Goal: Transaction & Acquisition: Obtain resource

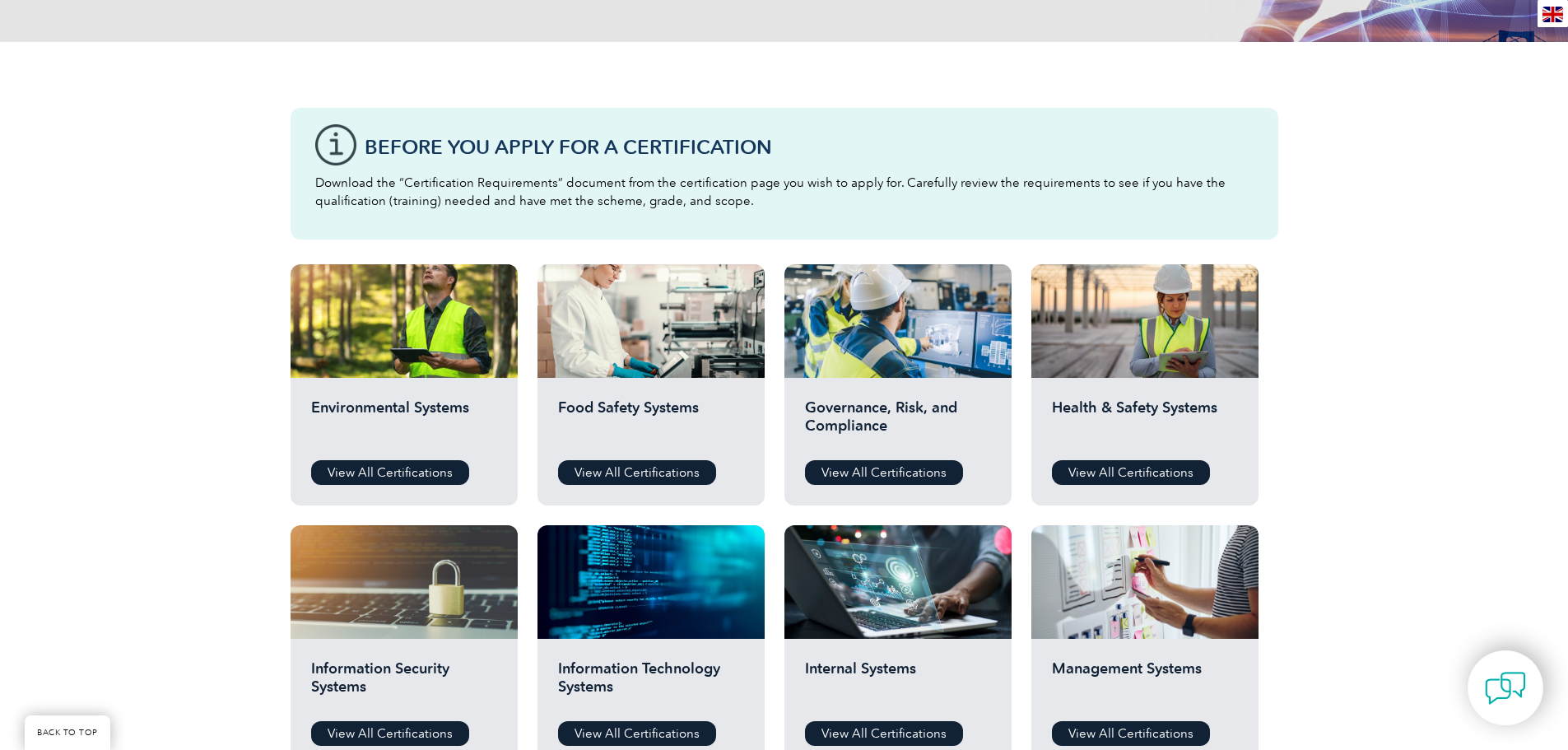
scroll to position [412, 0]
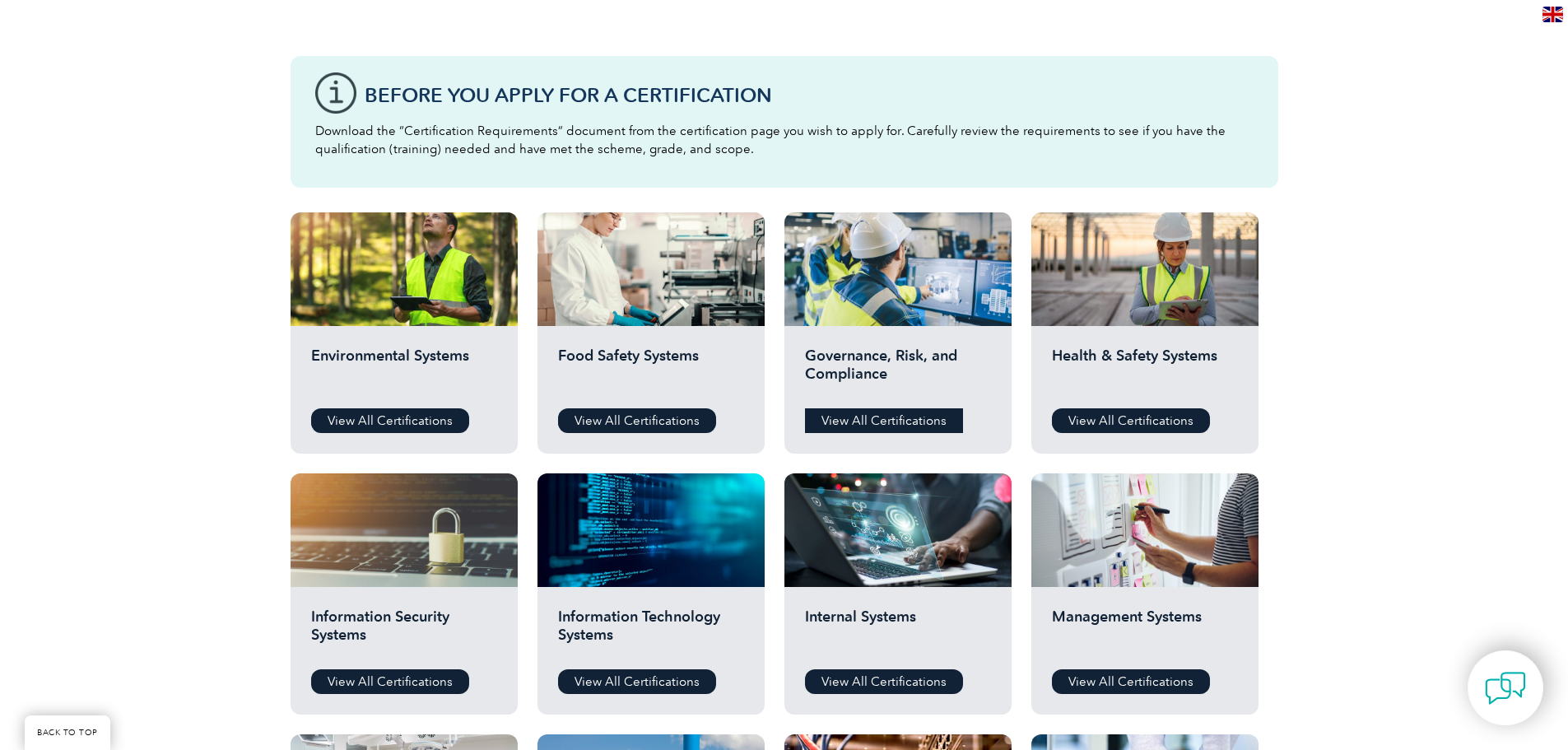
click at [880, 417] on link "View All Certifications" at bounding box center [884, 420] width 158 height 25
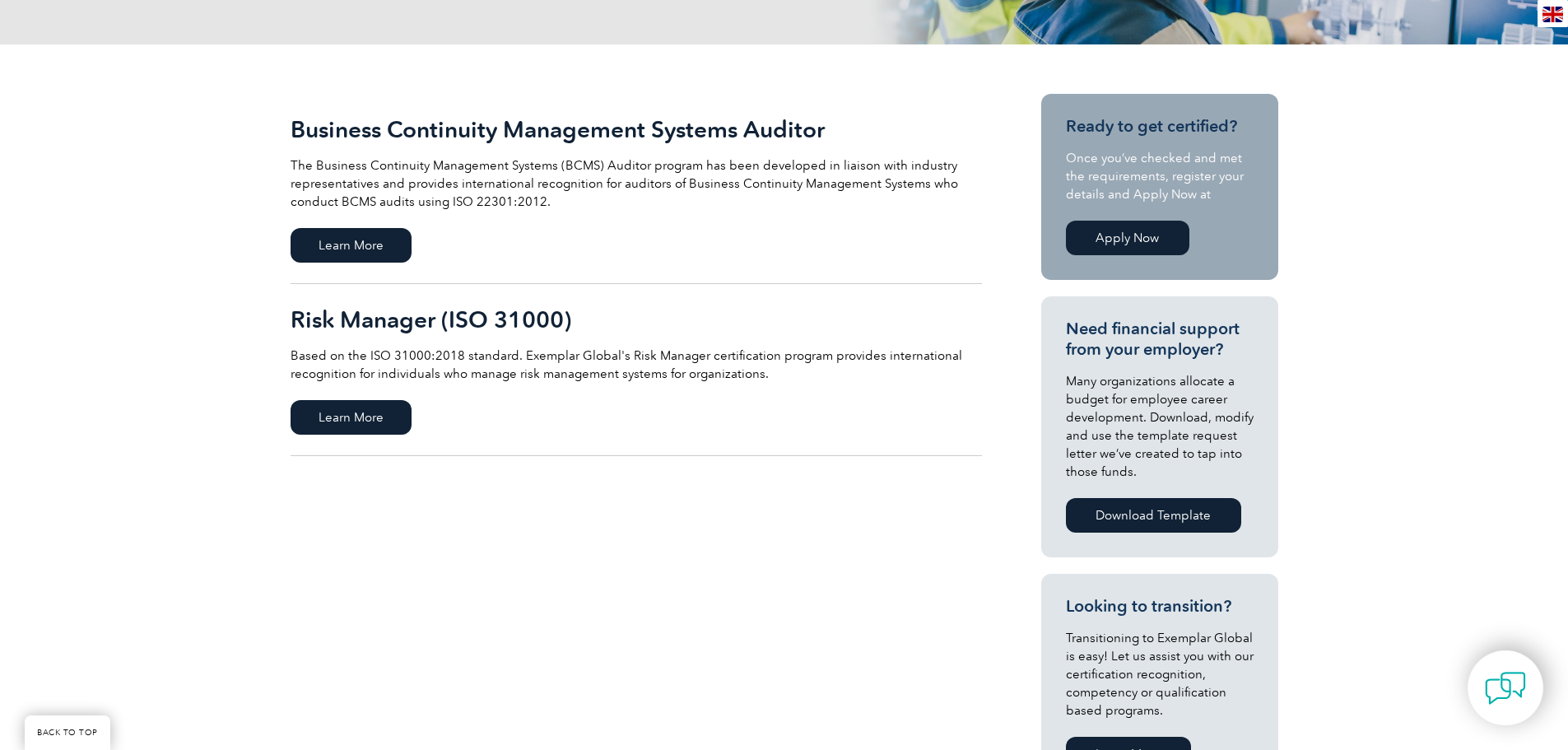
scroll to position [329, 0]
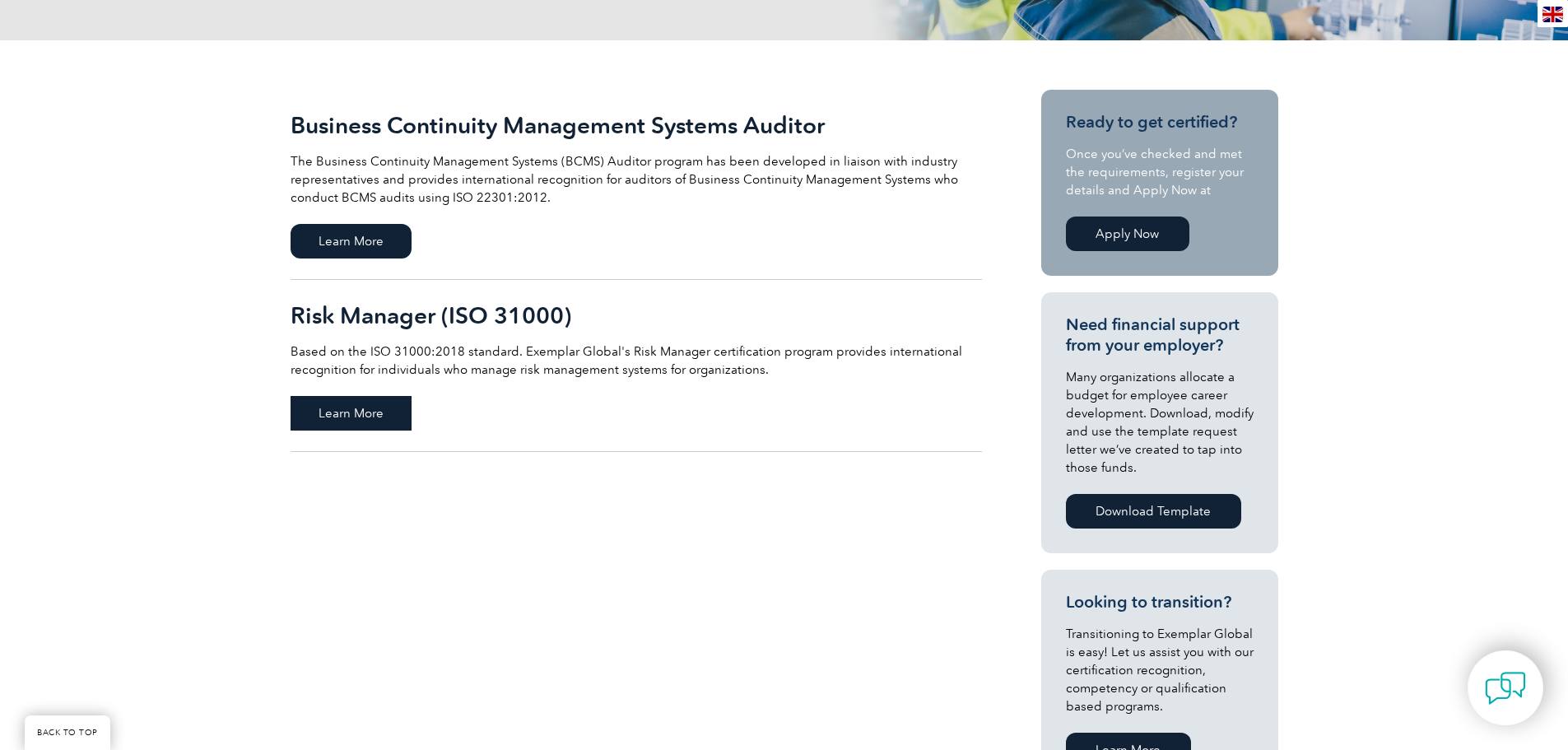
click at [347, 408] on span "Learn More" at bounding box center [351, 413] width 121 height 34
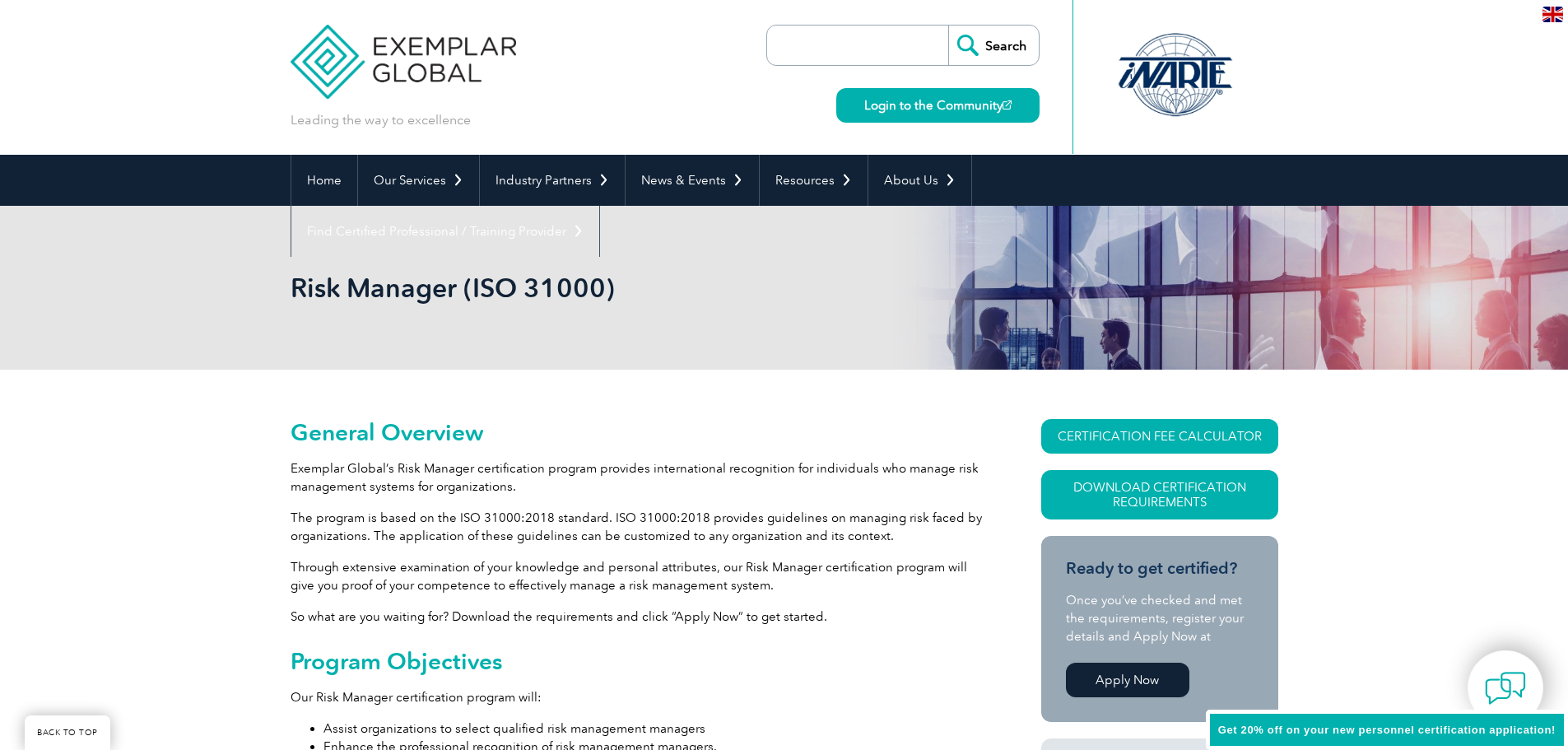
scroll to position [412, 0]
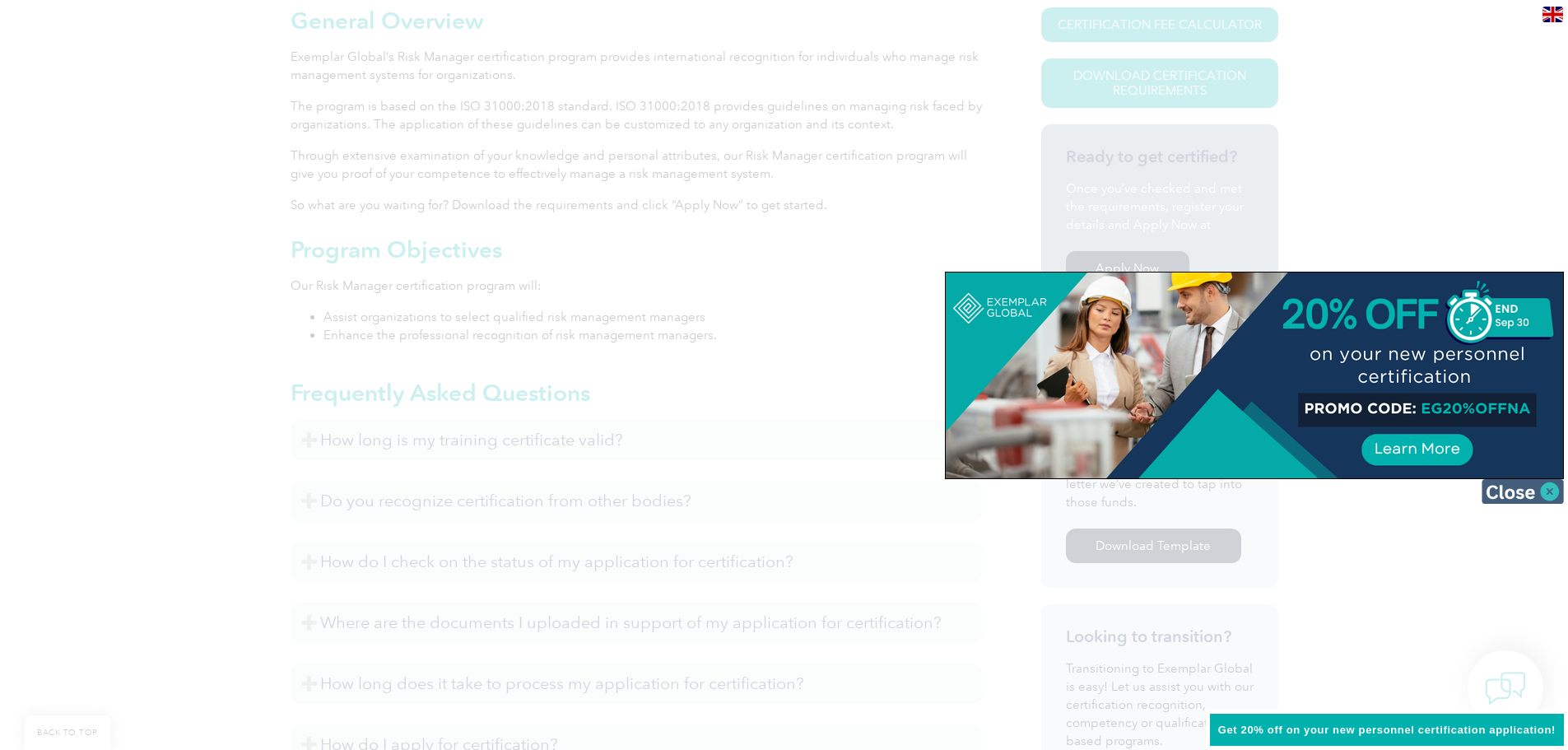
click at [1552, 490] on img at bounding box center [1523, 491] width 82 height 25
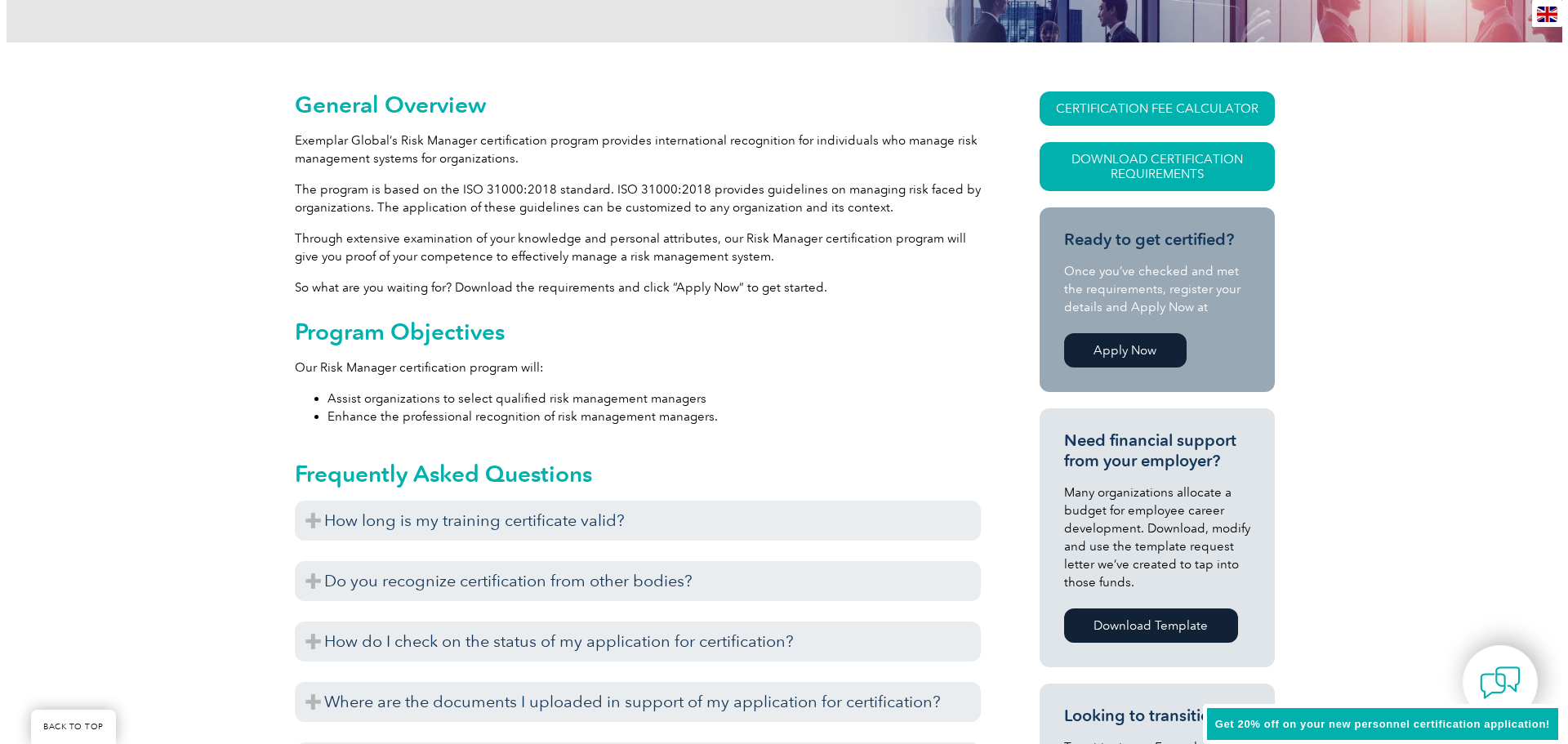
scroll to position [322, 0]
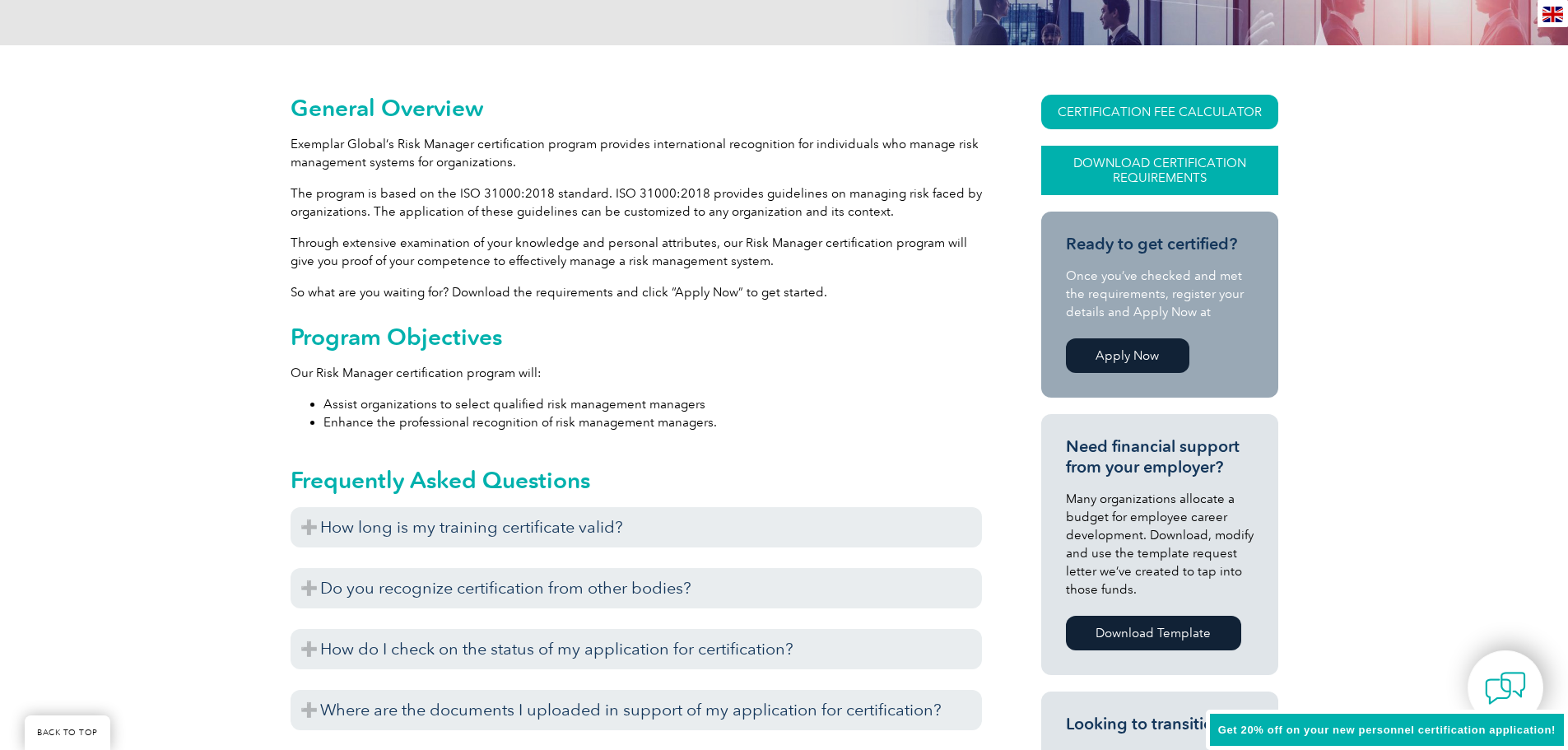
click at [1149, 166] on link "Download Certification Requirements" at bounding box center [1160, 171] width 237 height 50
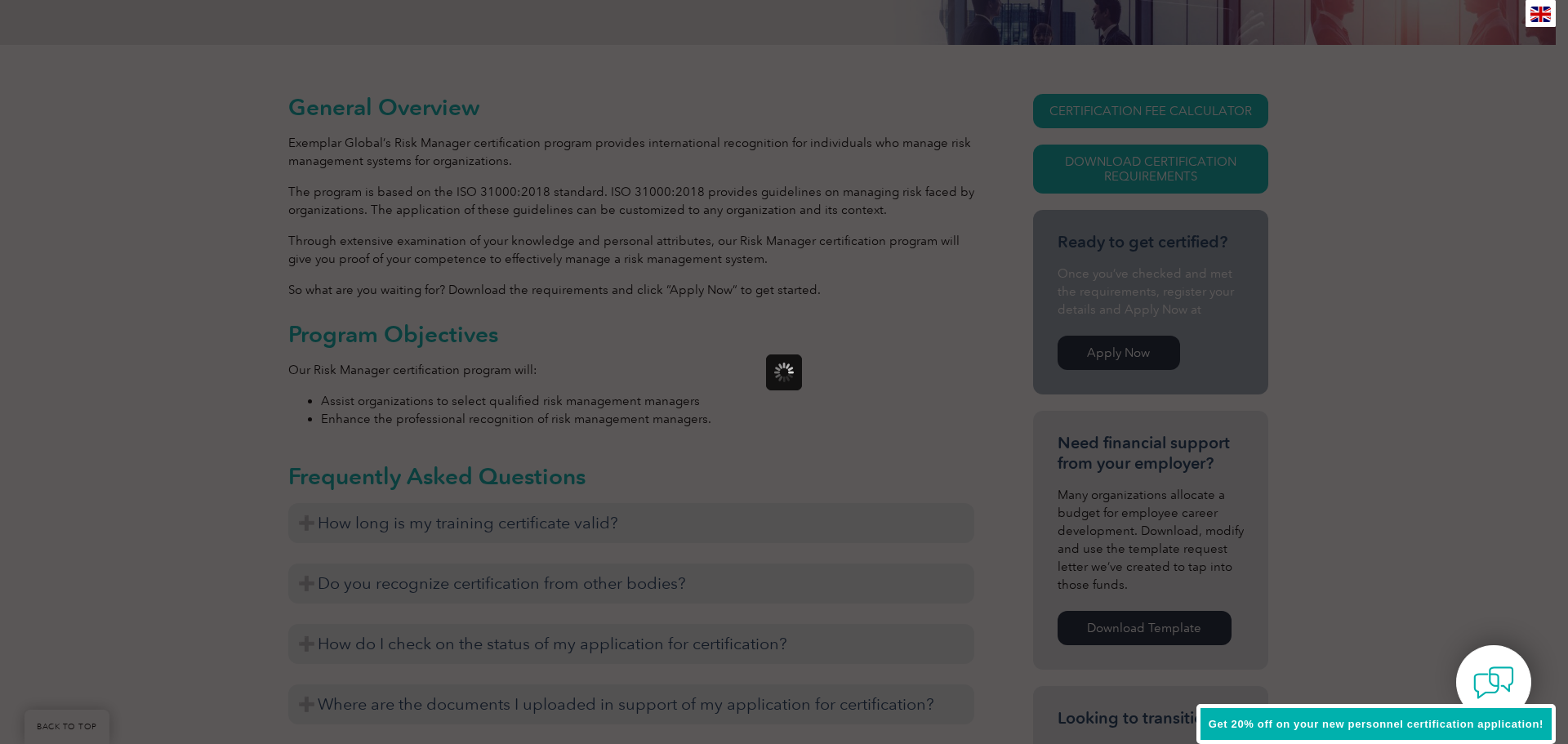
scroll to position [0, 0]
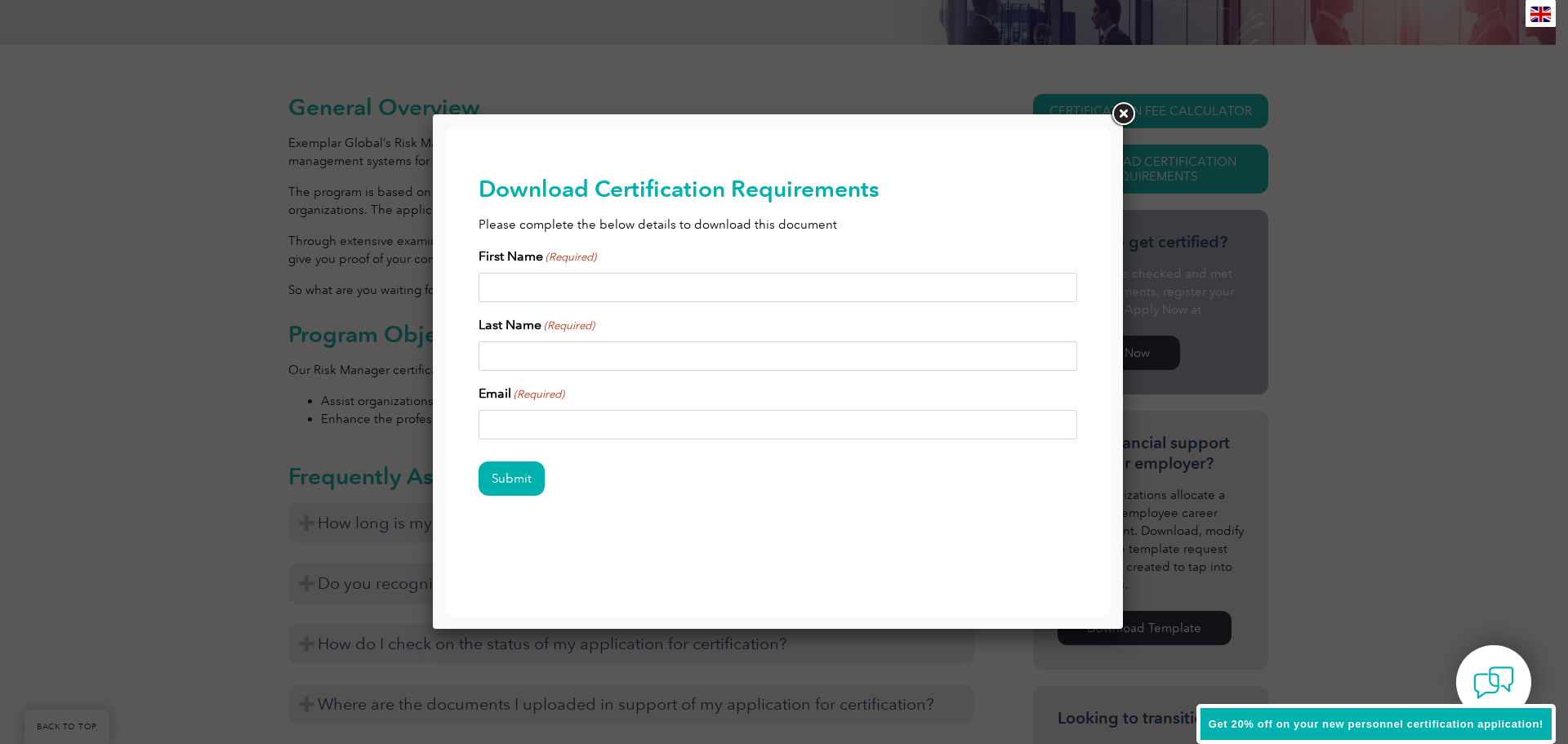
click at [547, 286] on input "First Name (Required)" at bounding box center [778, 287] width 599 height 30
type input "David"
click at [538, 354] on input "Last Name (Required)" at bounding box center [778, 356] width 599 height 30
type input "Northcott"
click at [527, 425] on input "Email (Required)" at bounding box center [778, 425] width 599 height 30
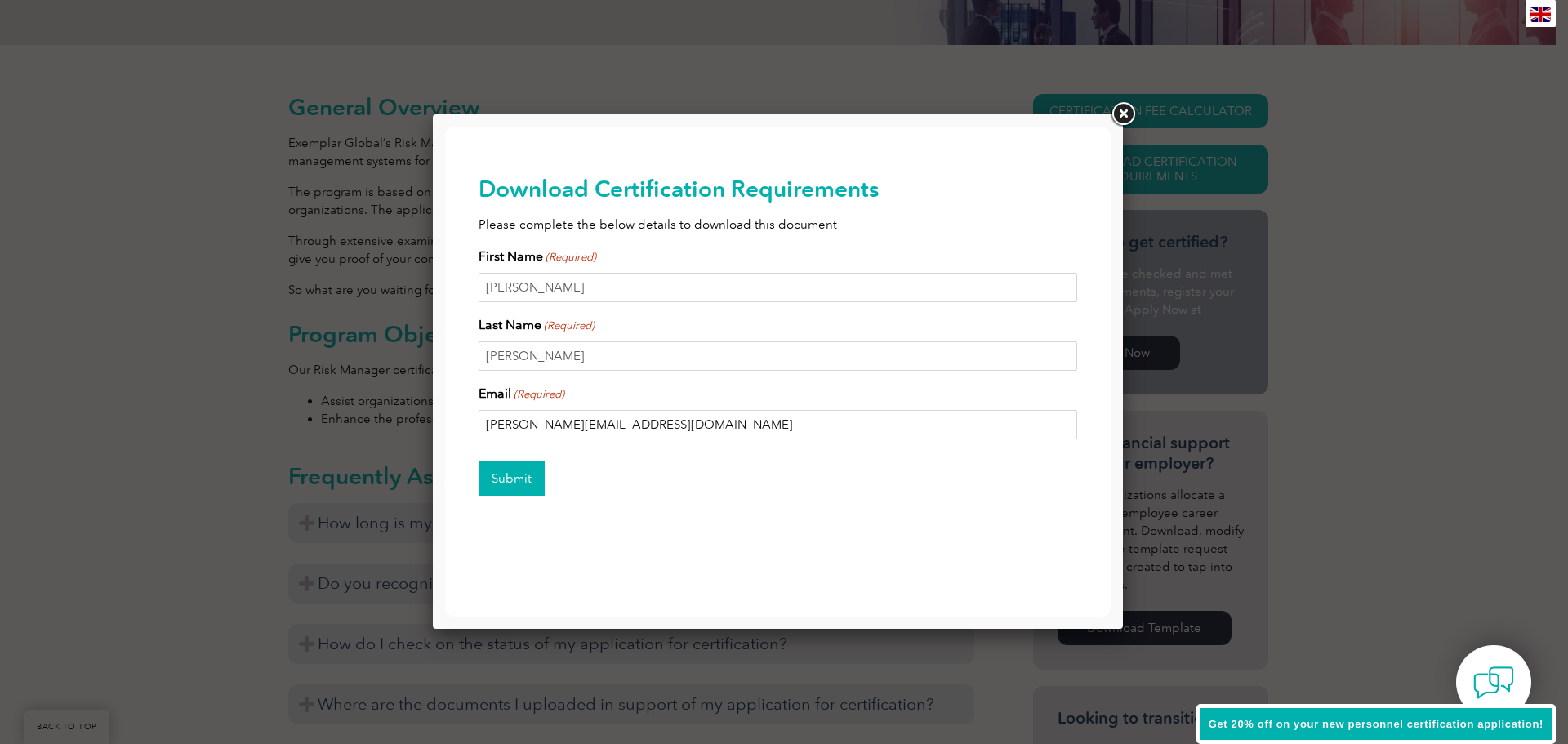
type input "dave@trmq.com.au"
click at [506, 478] on input "Submit" at bounding box center [512, 478] width 66 height 34
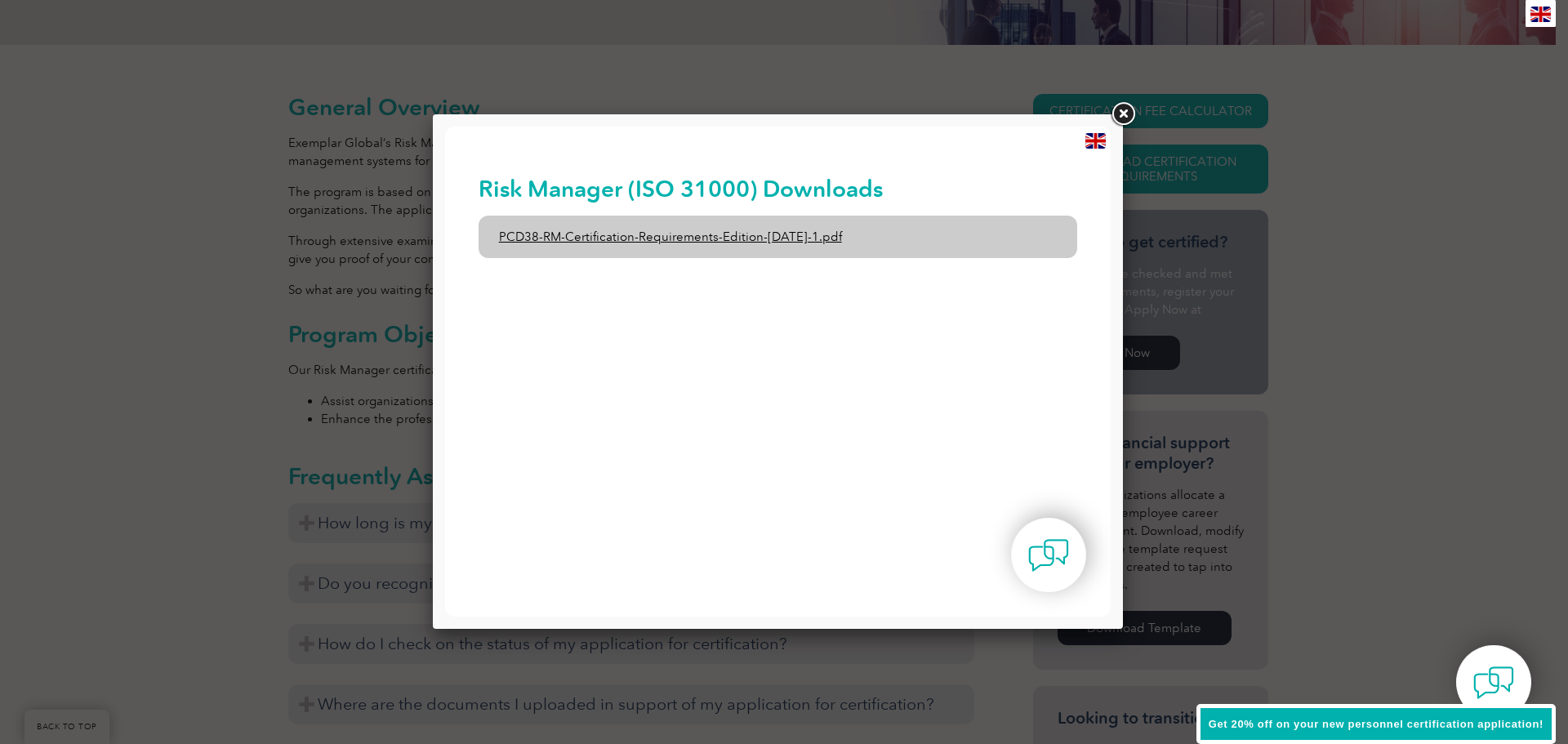
click at [645, 236] on link "PCD38-RM-Certification-Requirements-Edition-1-June-2020-1.pdf" at bounding box center [778, 236] width 599 height 42
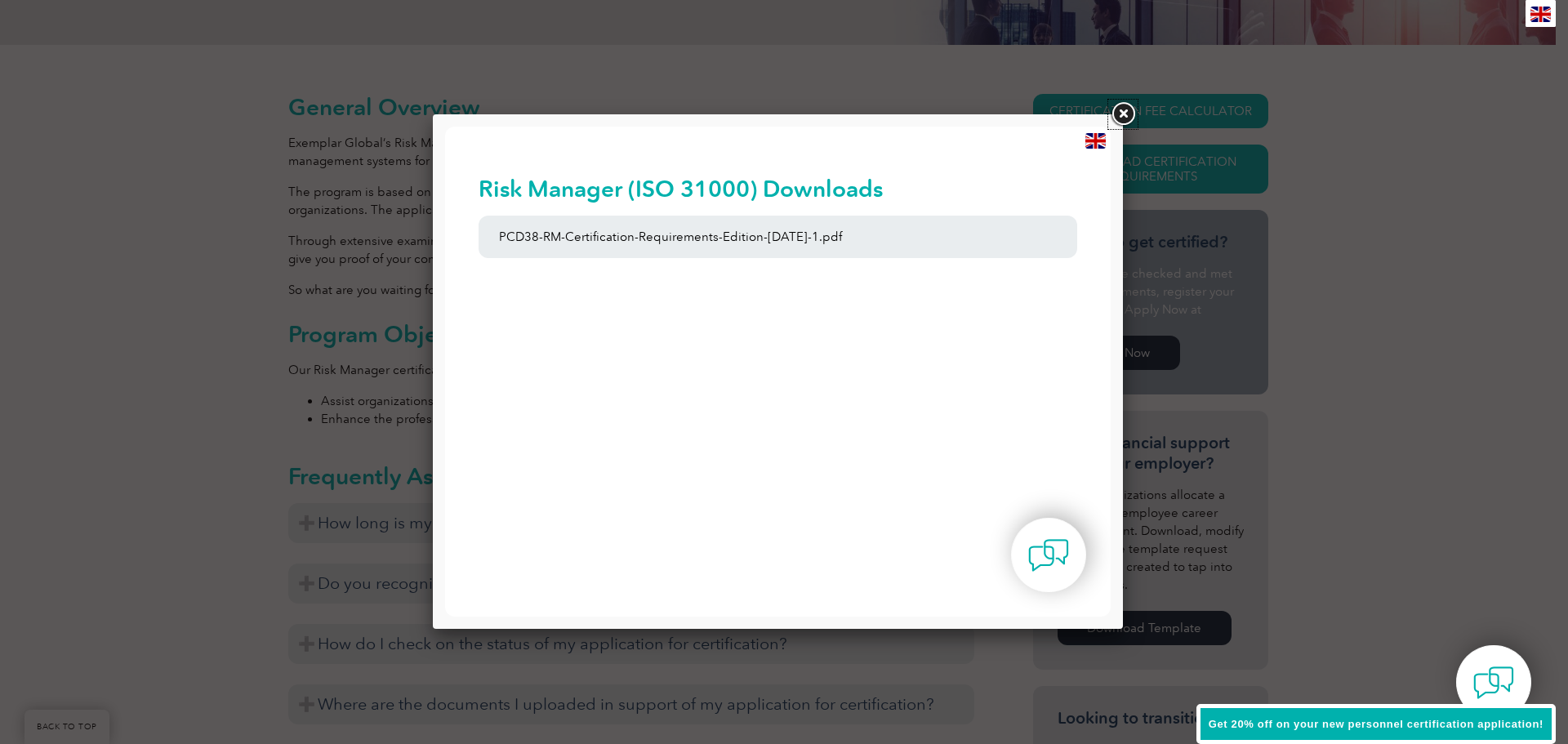
click at [1125, 112] on link at bounding box center [1122, 114] width 30 height 30
